Goal: Obtain resource: Download file/media

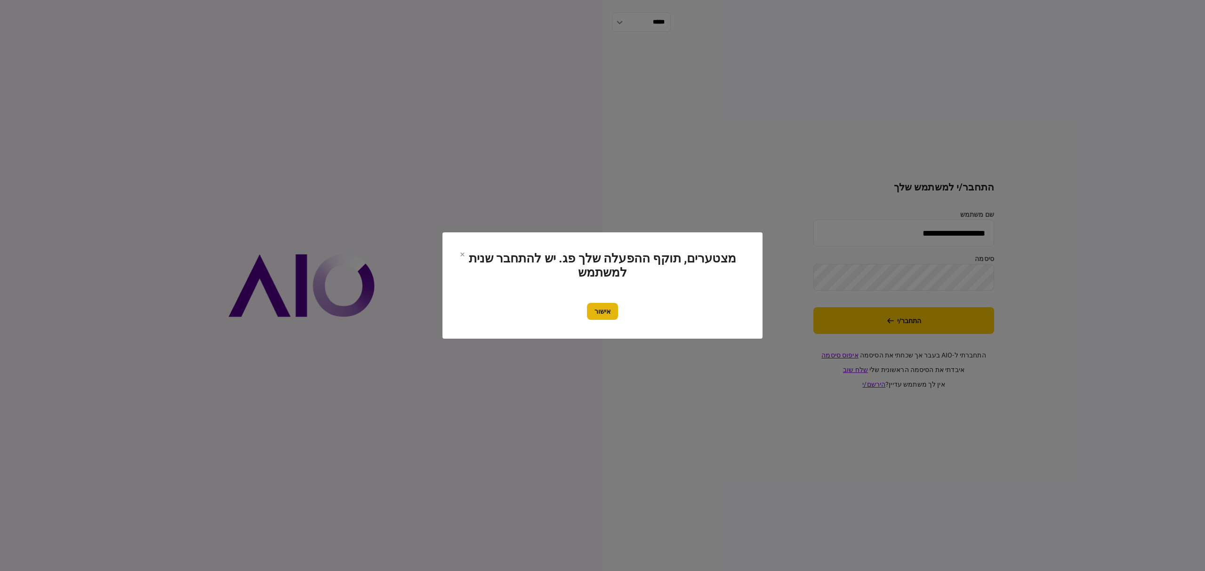
click at [604, 317] on button "אישור" at bounding box center [602, 311] width 31 height 17
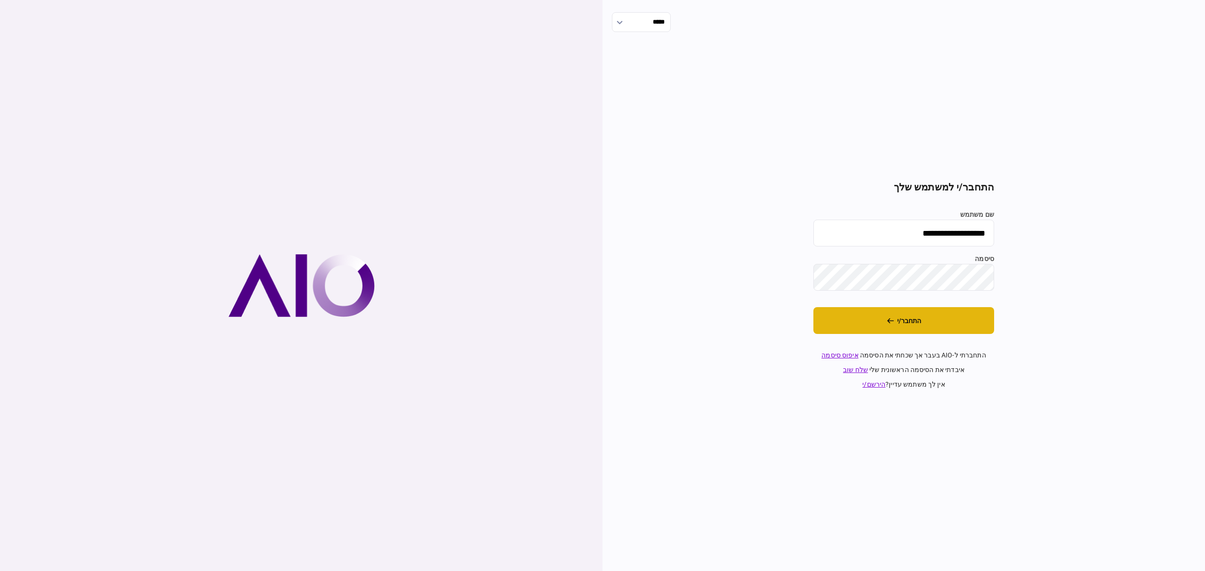
click at [938, 313] on button "התחבר/י" at bounding box center [903, 320] width 181 height 27
type input "**********"
click at [902, 325] on button "התחבר/י" at bounding box center [903, 320] width 181 height 27
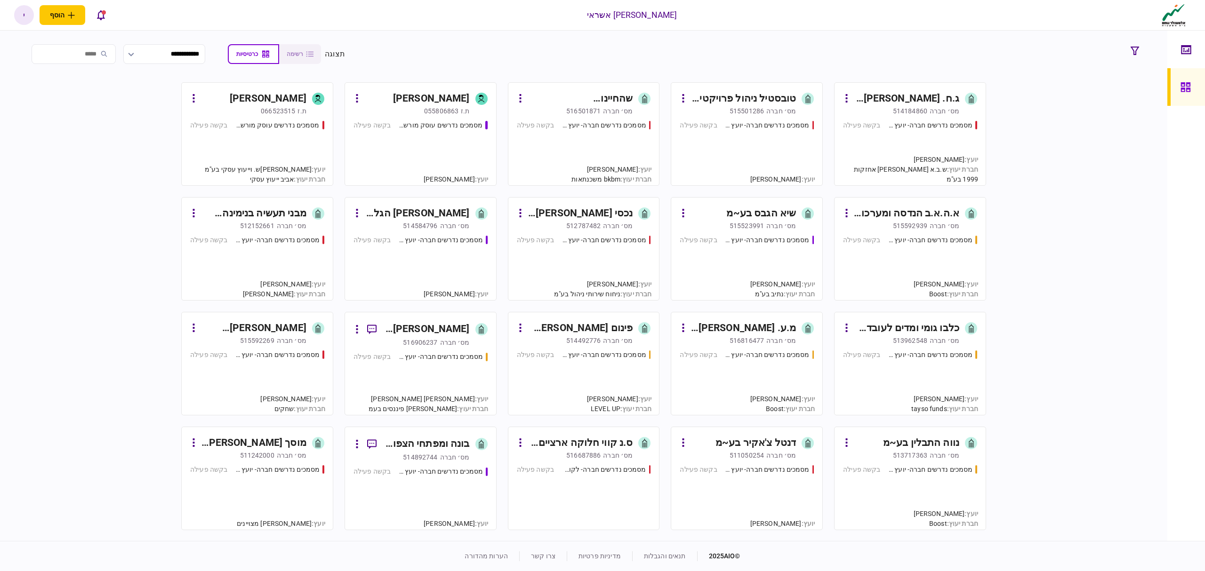
click at [421, 472] on div "מסמכים נדרשים חברה- יועץ - תהליך חברה" at bounding box center [440, 472] width 85 height 10
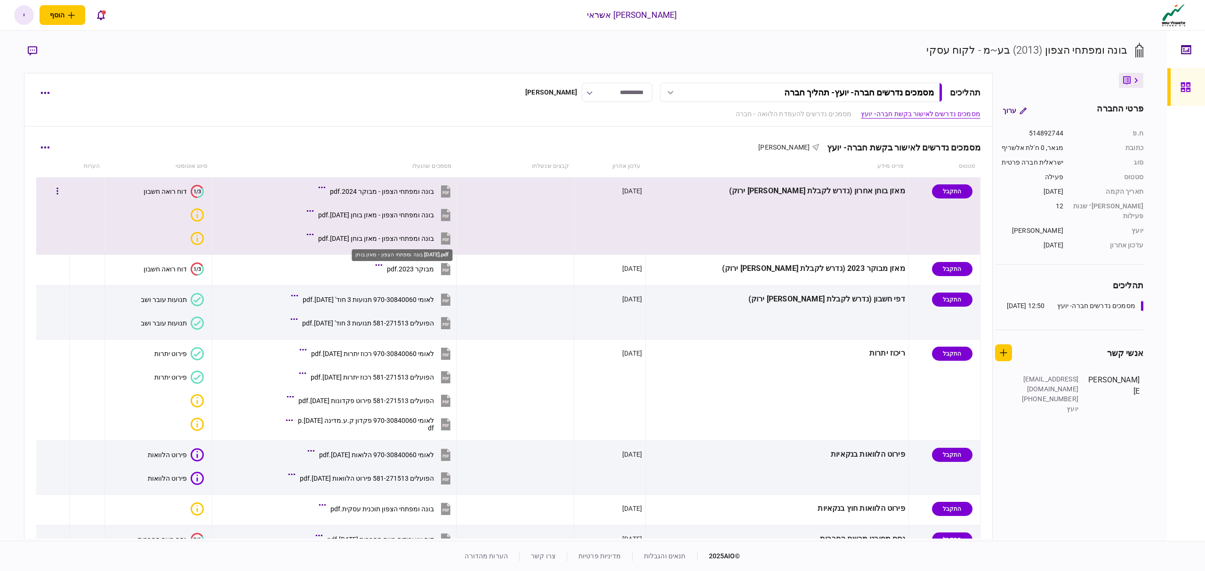
click at [409, 239] on div "בונה ומפתחי הצפון - מאזן בוחן [DATE].pdf" at bounding box center [376, 239] width 116 height 8
click at [62, 191] on button "button" at bounding box center [57, 191] width 17 height 17
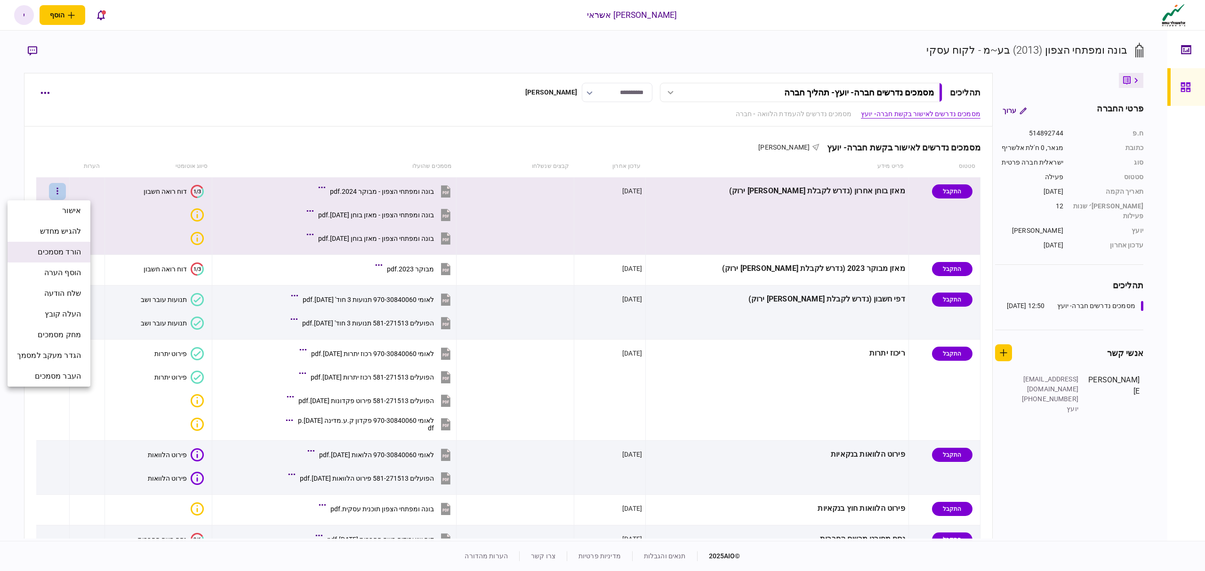
click at [62, 249] on span "הורד מסמכים" at bounding box center [59, 252] width 43 height 11
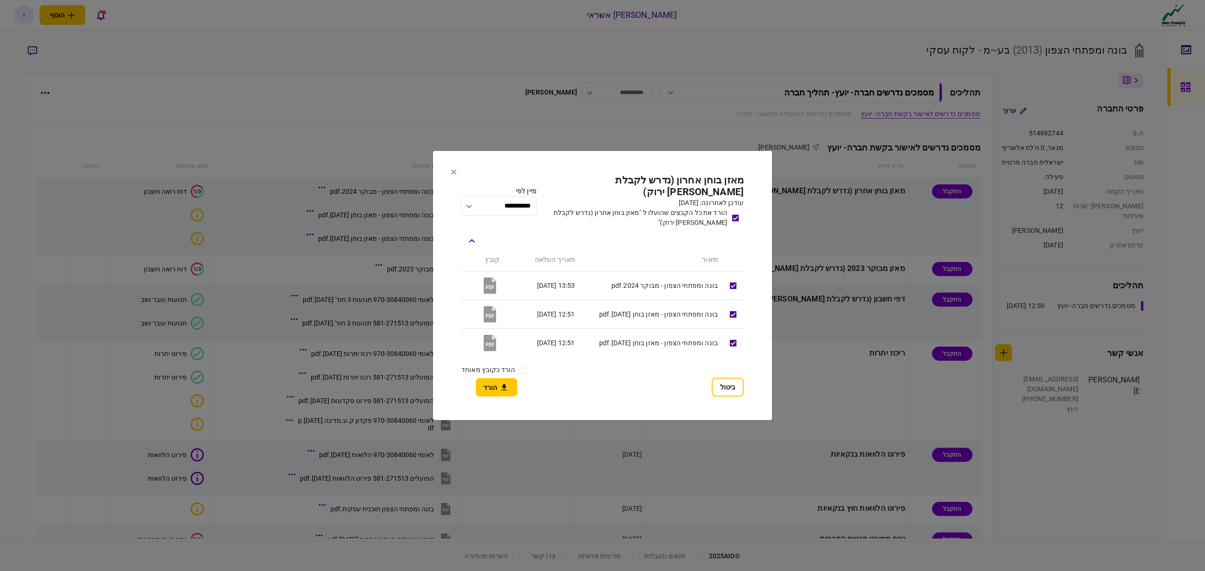
click at [496, 385] on button "הורד" at bounding box center [496, 387] width 41 height 18
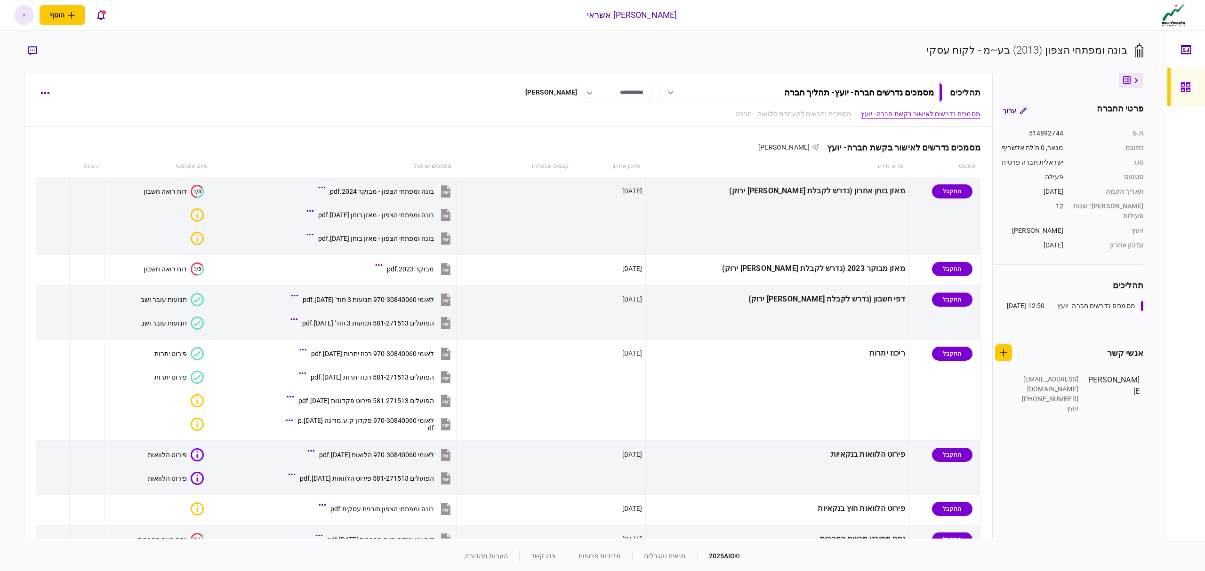
click at [1184, 86] on icon at bounding box center [1184, 86] width 9 height 9
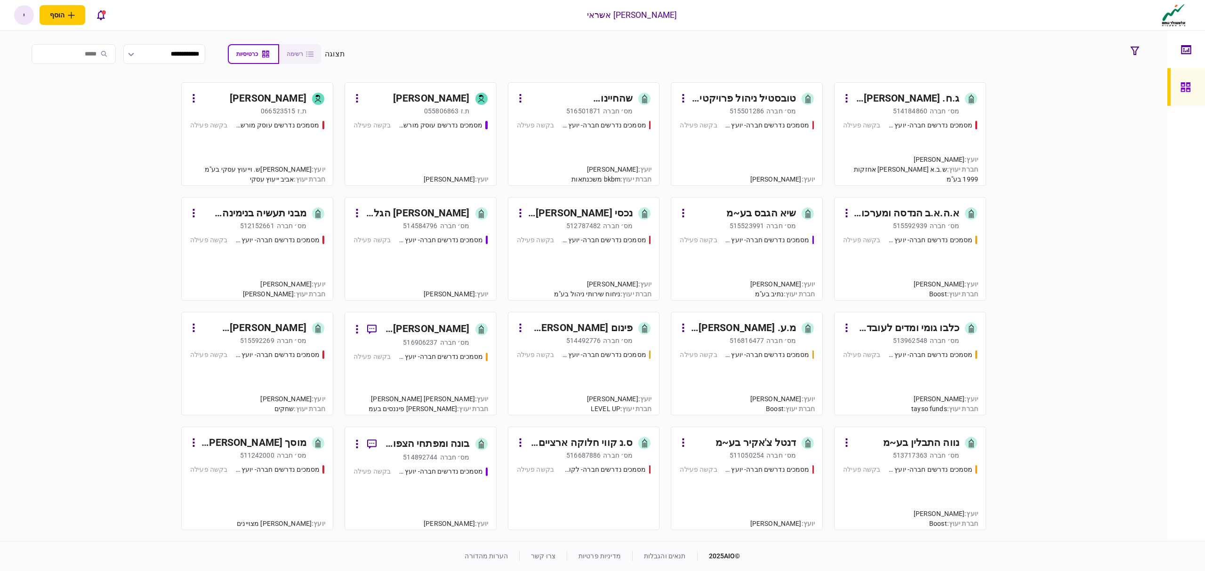
click at [942, 238] on div "מסמכים נדרשים חברה- יועץ - תהליך חברה" at bounding box center [930, 240] width 85 height 10
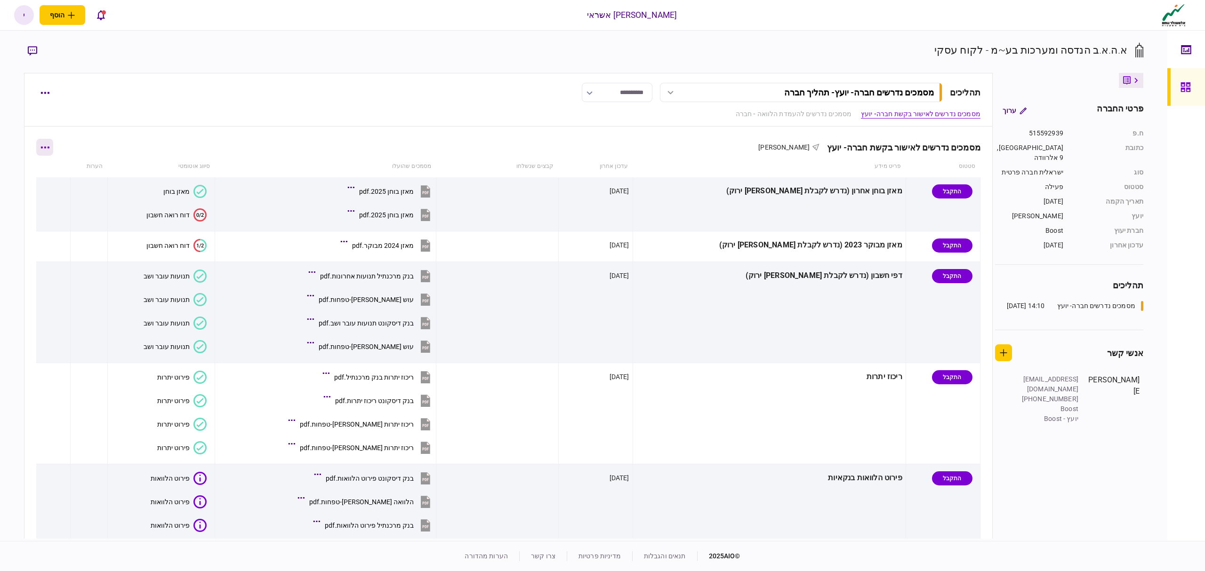
click at [51, 149] on button "button" at bounding box center [44, 147] width 17 height 17
click at [47, 229] on span "הורד מסמכים" at bounding box center [52, 228] width 43 height 11
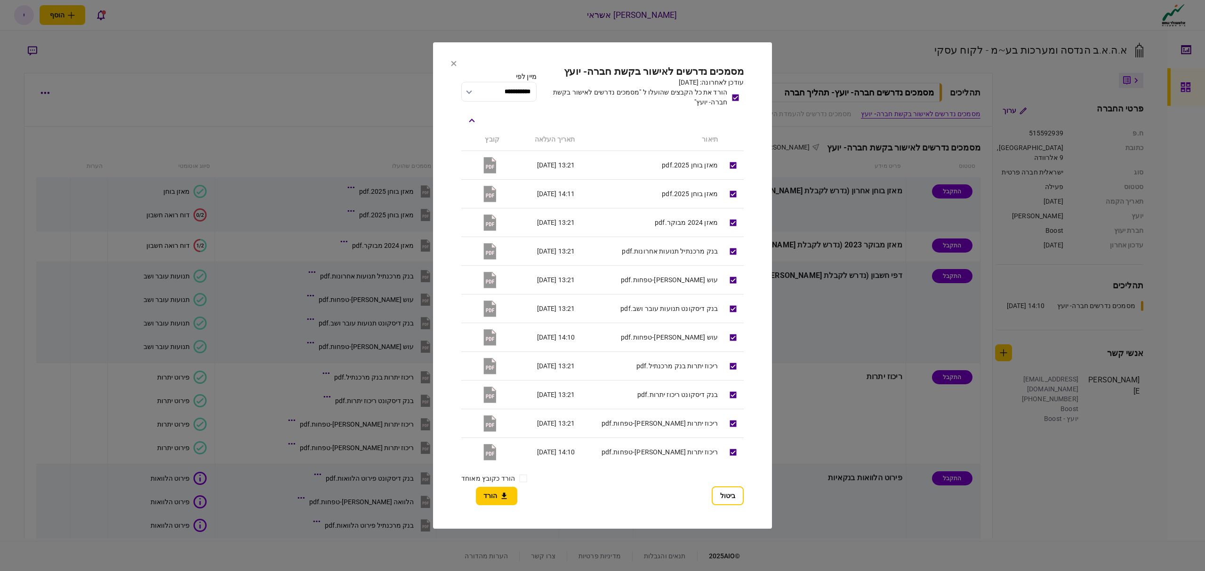
click at [476, 490] on button "הורד" at bounding box center [496, 496] width 41 height 18
